Goal: Transaction & Acquisition: Purchase product/service

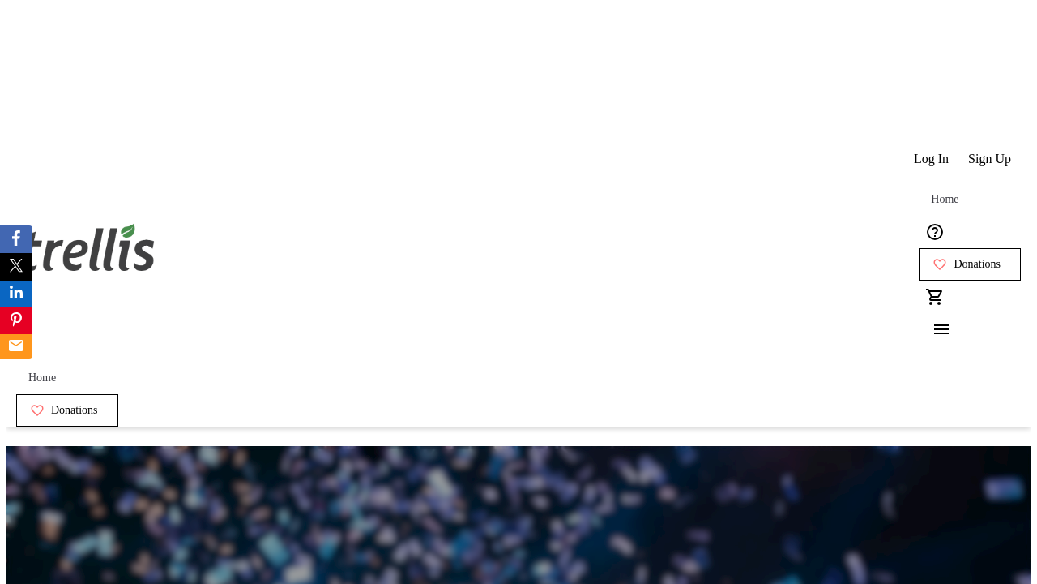
click at [991, 152] on span "Sign Up" at bounding box center [990, 159] width 43 height 15
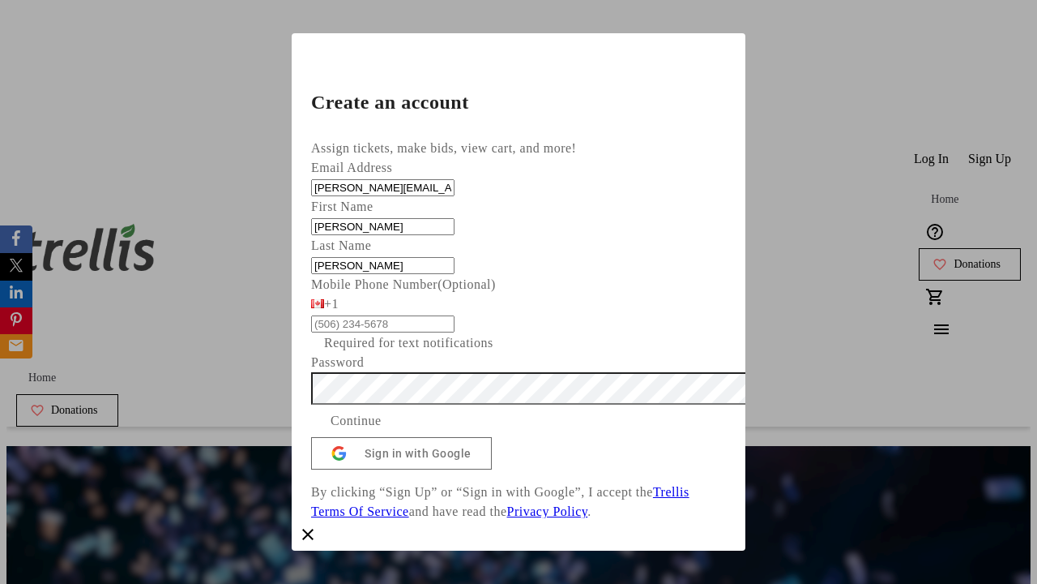
click at [382, 430] on span "Continue" at bounding box center [356, 420] width 51 height 19
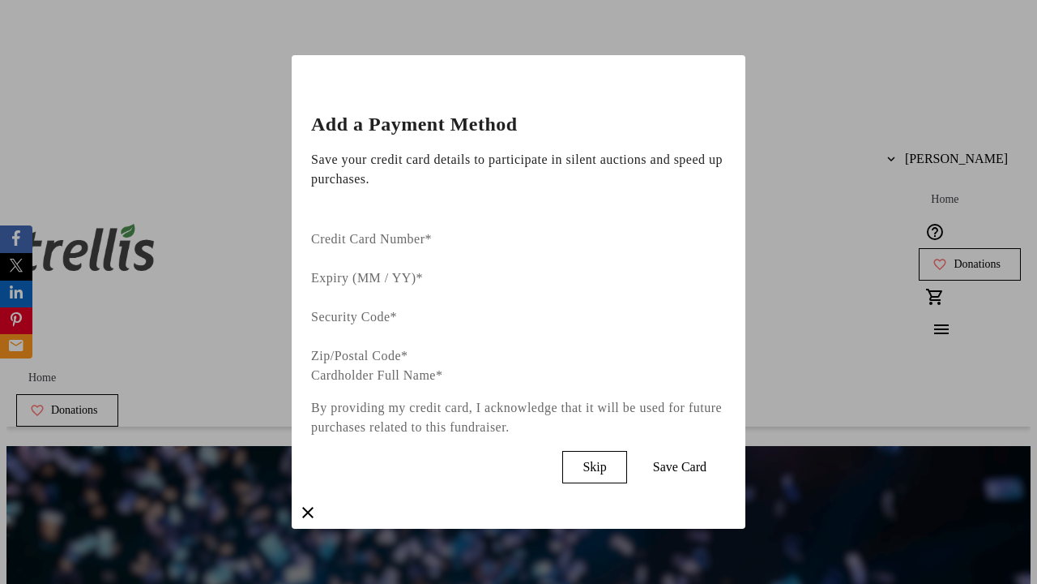
click at [606, 460] on span "Skip" at bounding box center [595, 467] width 24 height 15
click at [954, 258] on span "Donations" at bounding box center [977, 264] width 47 height 13
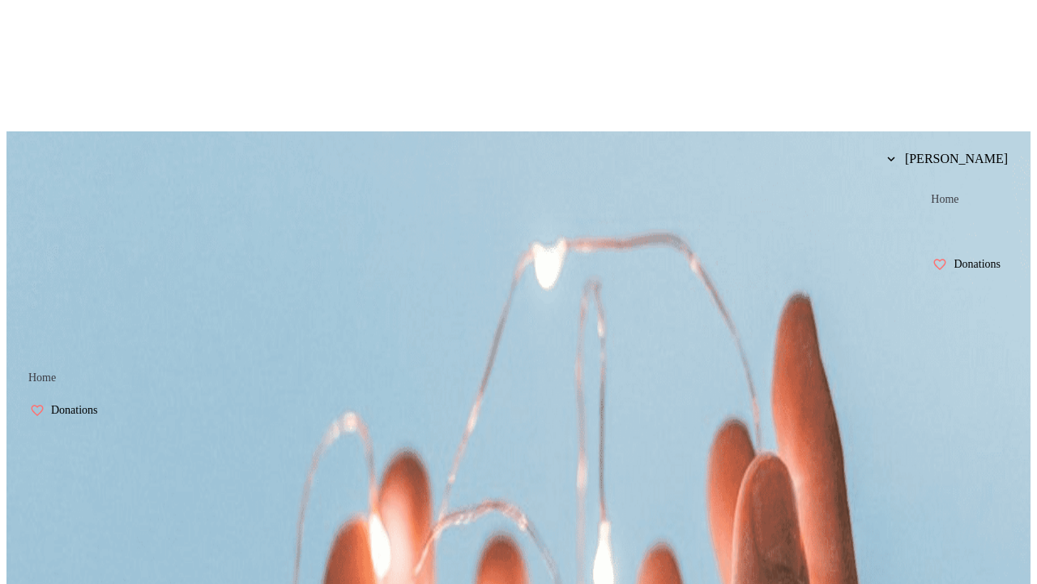
select select "CA"
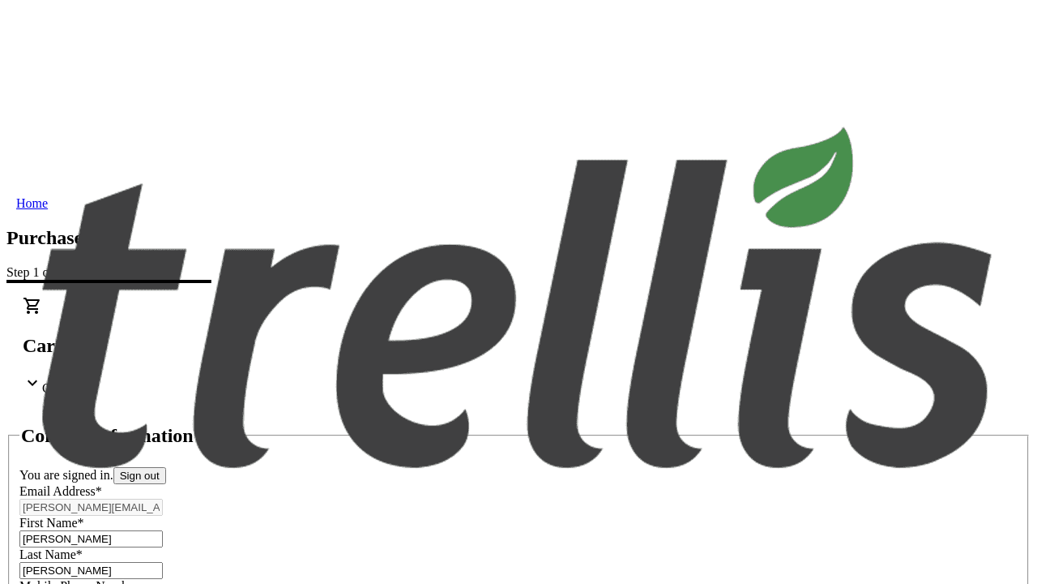
type input "[STREET_ADDRESS][PERSON_NAME]"
type input "Kelowna"
select select "BC"
type input "Kelowna"
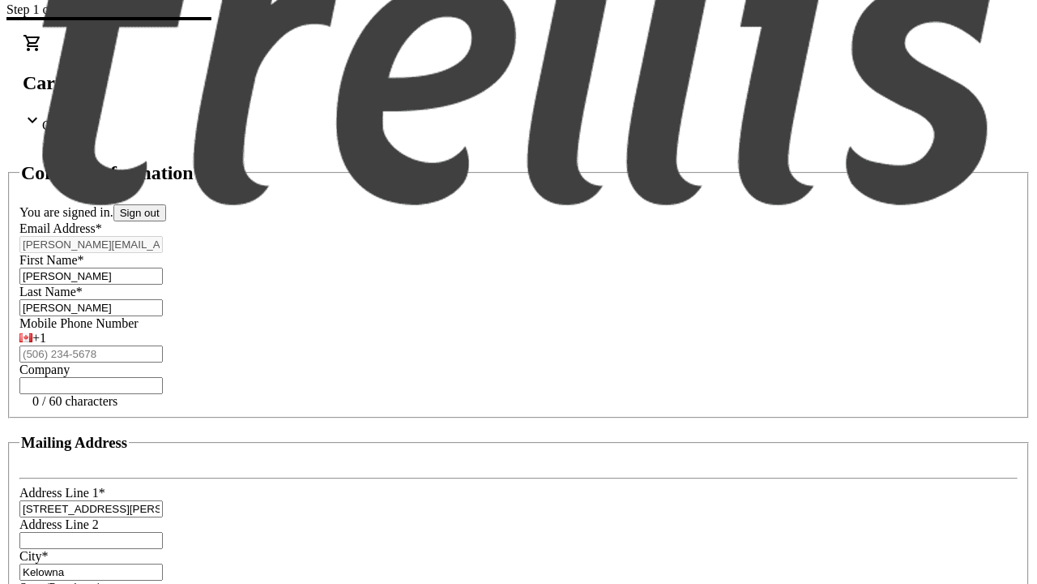
type input "V1Y 0C2"
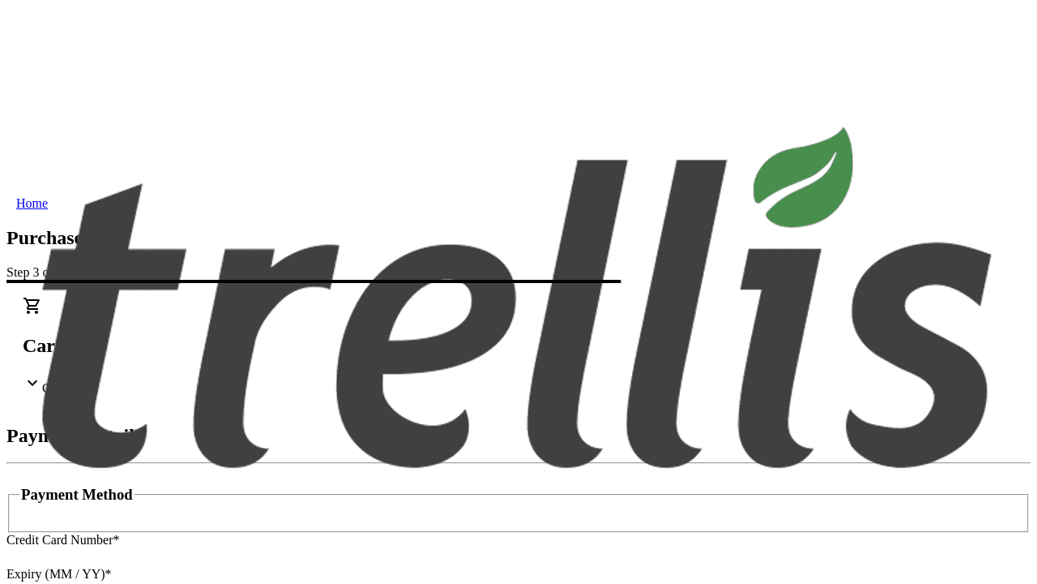
type input "V1Y 0C2"
